Goal: Transaction & Acquisition: Purchase product/service

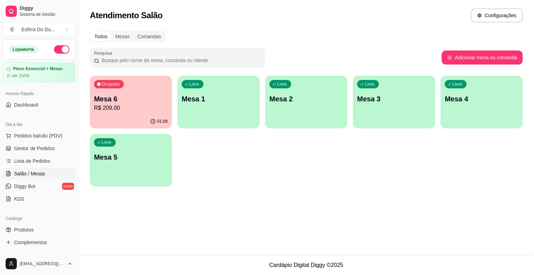
click at [117, 91] on div "Ocupada Mesa 6 R$ 209,00" at bounding box center [131, 95] width 82 height 39
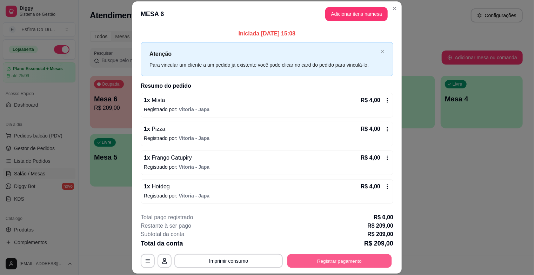
click at [340, 259] on button "Registrar pagamento" at bounding box center [340, 262] width 105 height 14
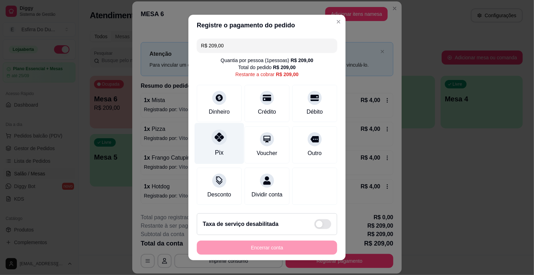
click at [206, 153] on div "Pix" at bounding box center [220, 143] width 50 height 41
type input "R$ 0,00"
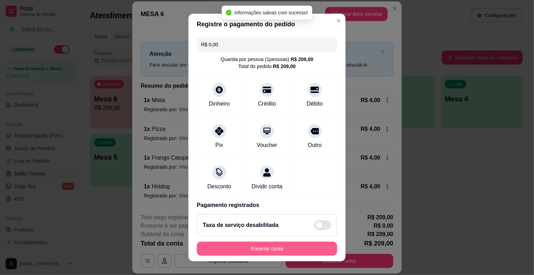
click at [252, 244] on button "Encerrar conta" at bounding box center [267, 249] width 140 height 14
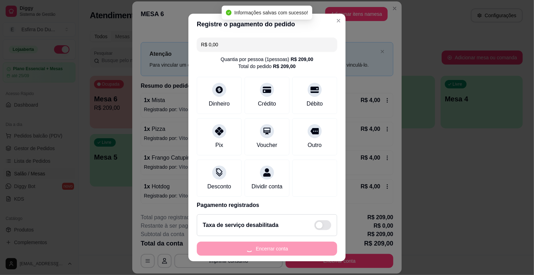
click at [251, 254] on div "Encerrar conta" at bounding box center [267, 249] width 140 height 14
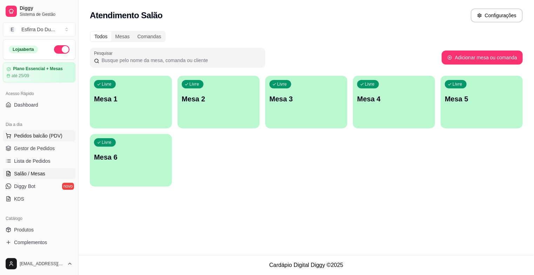
click at [51, 137] on span "Pedidos balcão (PDV)" at bounding box center [38, 135] width 48 height 7
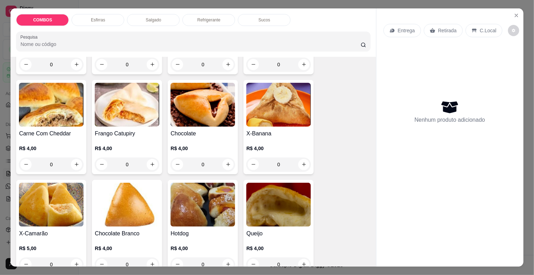
scroll to position [281, 0]
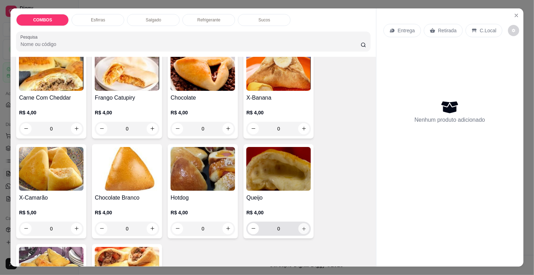
click at [303, 227] on icon "increase-product-quantity" at bounding box center [304, 229] width 4 height 4
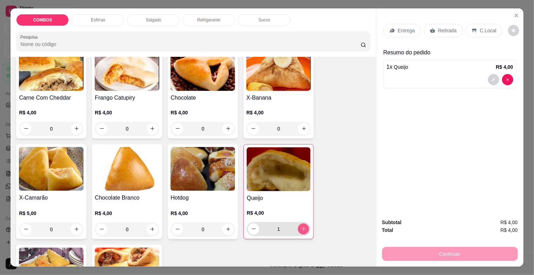
click at [303, 226] on icon "increase-product-quantity" at bounding box center [303, 228] width 5 height 5
type input "2"
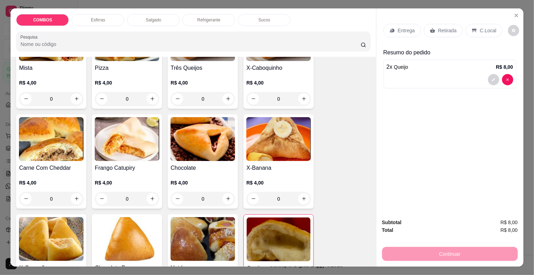
scroll to position [176, 0]
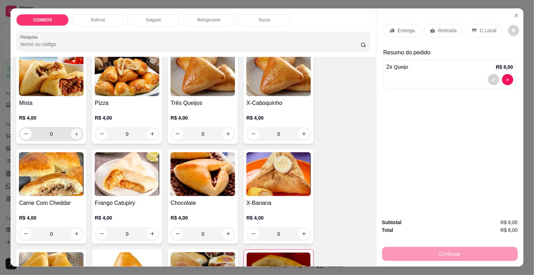
click at [74, 133] on icon "increase-product-quantity" at bounding box center [76, 133] width 5 height 5
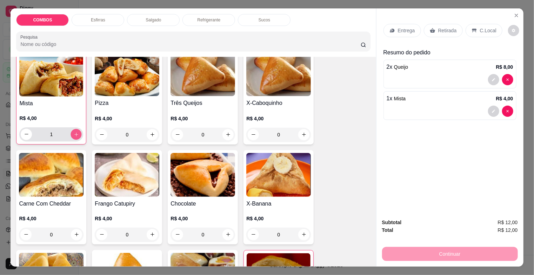
click at [74, 133] on icon "increase-product-quantity" at bounding box center [76, 134] width 5 height 5
type input "3"
click at [436, 24] on div "Retirada" at bounding box center [443, 30] width 39 height 13
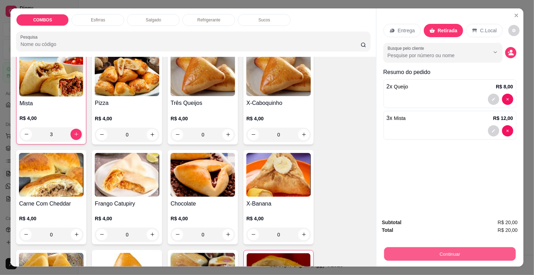
click at [433, 256] on button "Continuar" at bounding box center [450, 255] width 132 height 14
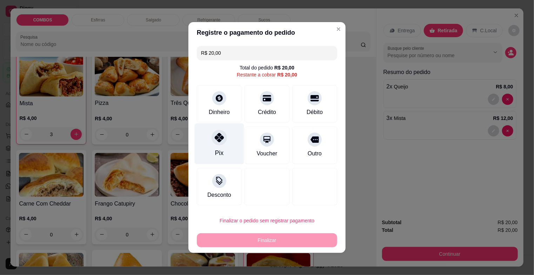
click at [221, 145] on div "Pix" at bounding box center [220, 144] width 50 height 41
type input "R$ 0,00"
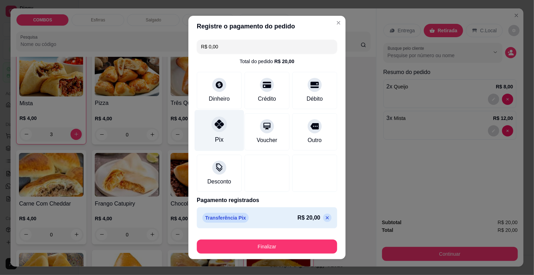
click at [215, 136] on div "Pix" at bounding box center [219, 139] width 8 height 9
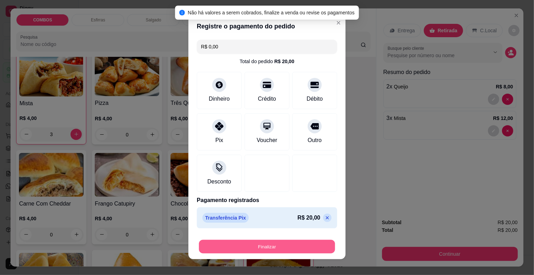
click at [233, 244] on button "Finalizar" at bounding box center [267, 247] width 136 height 14
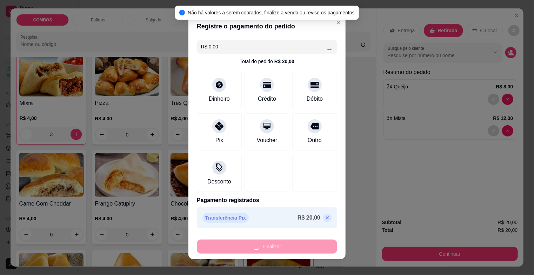
type input "0"
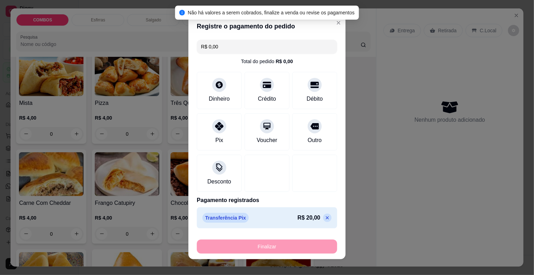
type input "-R$ 20,00"
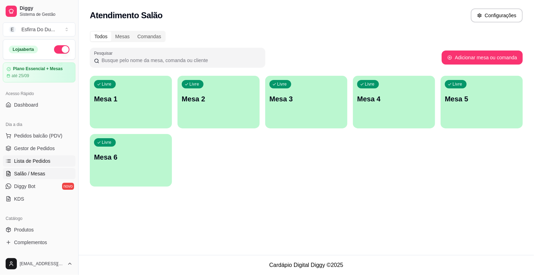
click at [48, 160] on span "Lista de Pedidos" at bounding box center [32, 161] width 37 height 7
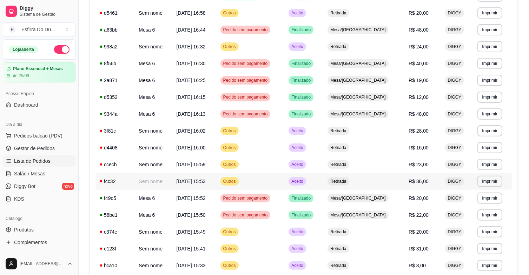
scroll to position [211, 0]
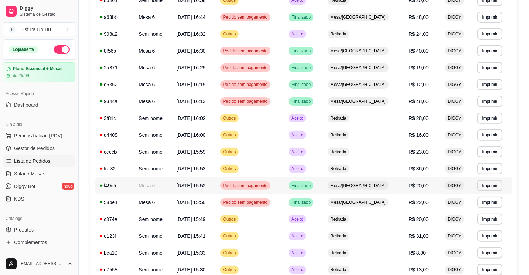
click at [312, 187] on span "Finalizado" at bounding box center [301, 186] width 22 height 6
click at [312, 186] on span "Finalizado" at bounding box center [301, 186] width 22 height 6
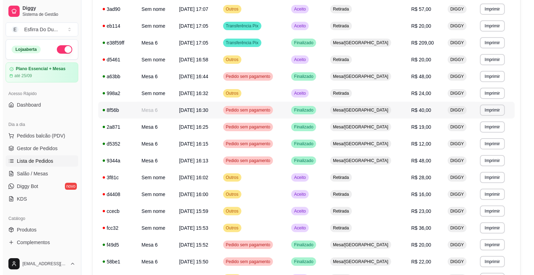
scroll to position [140, 0]
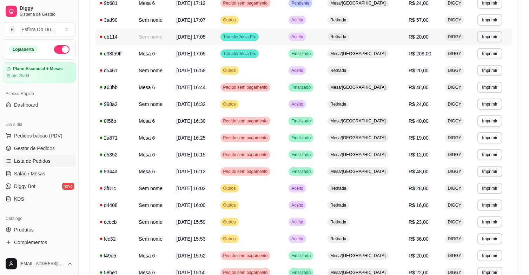
click at [348, 38] on span "Retirada" at bounding box center [338, 37] width 19 height 6
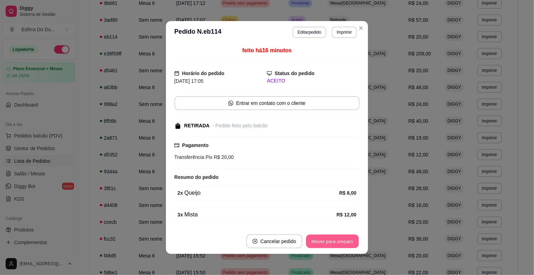
click at [316, 241] on button "Mover para preparo" at bounding box center [332, 242] width 53 height 14
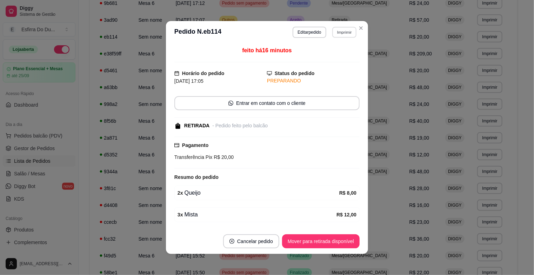
click at [349, 31] on button "Imprimir" at bounding box center [345, 32] width 24 height 11
click at [329, 61] on button "IMPRESSORA" at bounding box center [329, 56] width 49 height 11
click at [315, 239] on button "Mover para retirada disponível" at bounding box center [320, 242] width 75 height 14
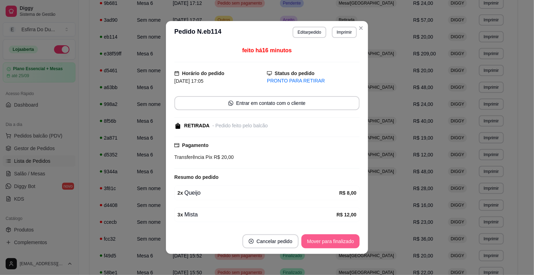
click at [311, 236] on button "Mover para finalizado" at bounding box center [331, 242] width 58 height 14
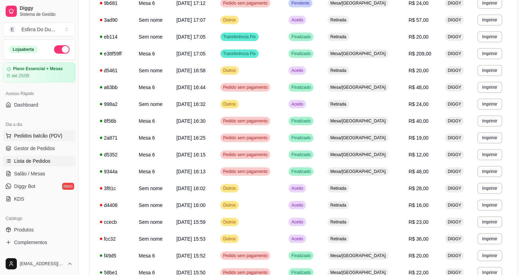
click at [41, 137] on span "Pedidos balcão (PDV)" at bounding box center [38, 135] width 48 height 7
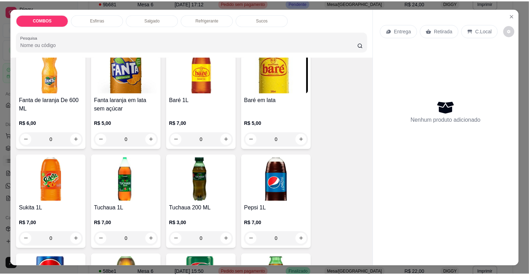
scroll to position [1334, 0]
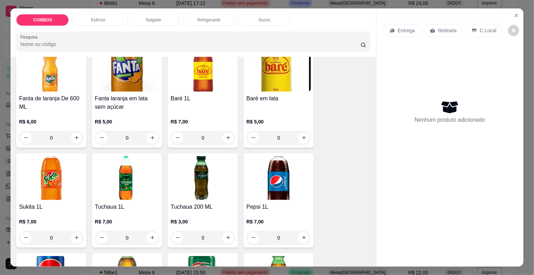
click at [137, 186] on img at bounding box center [127, 178] width 65 height 44
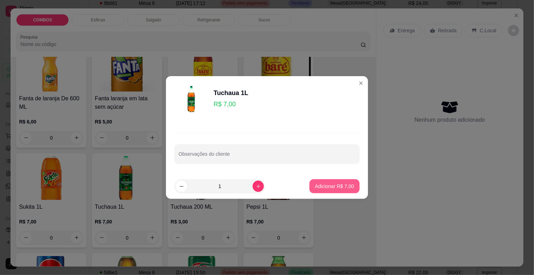
click at [330, 184] on p "Adicionar R$ 7,00" at bounding box center [334, 186] width 39 height 7
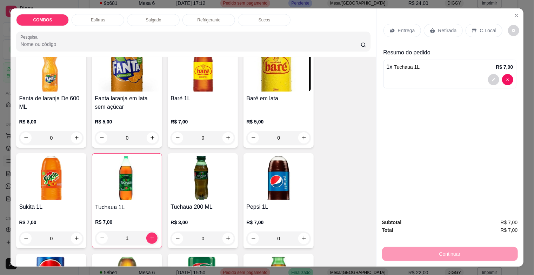
type input "1"
click at [446, 24] on div "Retirada" at bounding box center [443, 30] width 39 height 13
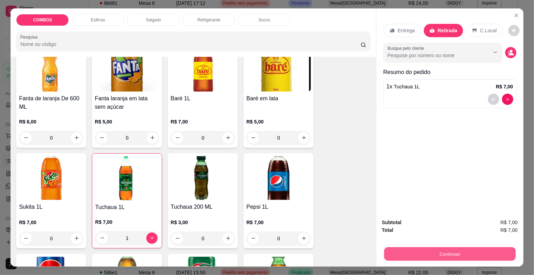
click at [424, 252] on button "Continuar" at bounding box center [450, 255] width 132 height 14
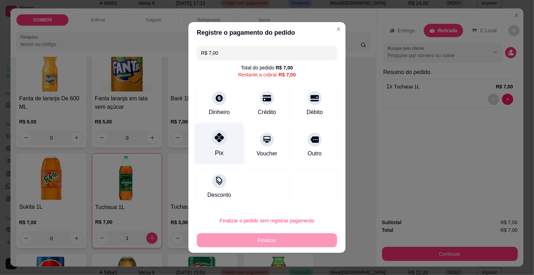
click at [216, 147] on div "Pix" at bounding box center [220, 144] width 50 height 41
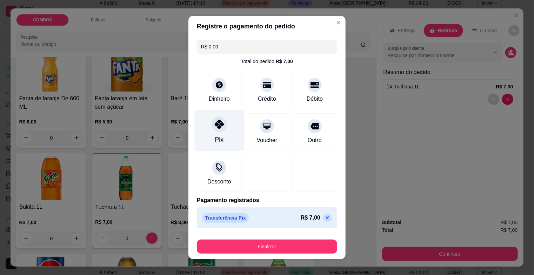
type input "R$ 0,00"
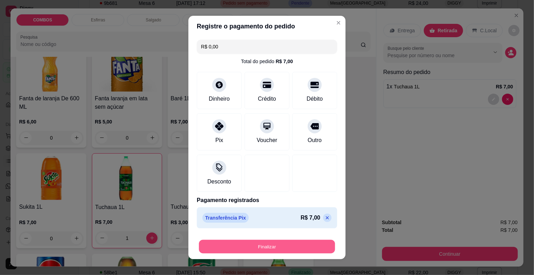
click at [228, 242] on button "Finalizar" at bounding box center [267, 247] width 136 height 14
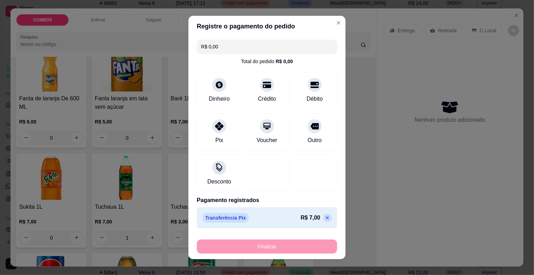
type input "0"
type input "-R$ 7,00"
